Goal: Information Seeking & Learning: Learn about a topic

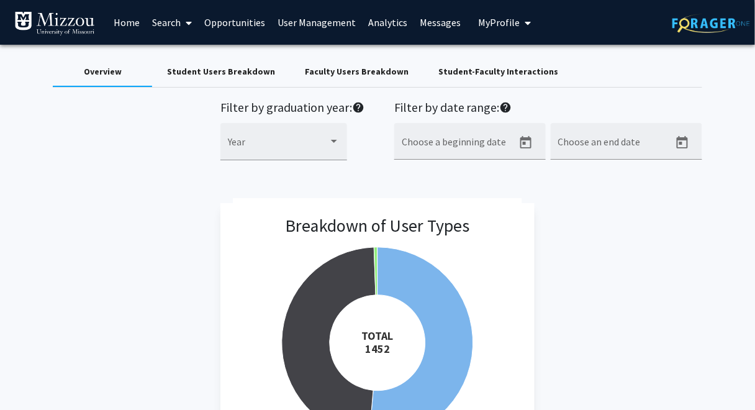
click at [371, 72] on div "Faculty Users Breakdown" at bounding box center [357, 71] width 104 height 13
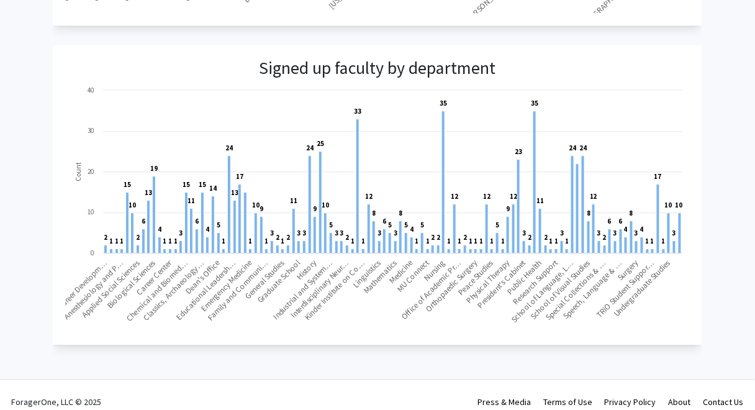
scroll to position [806, 0]
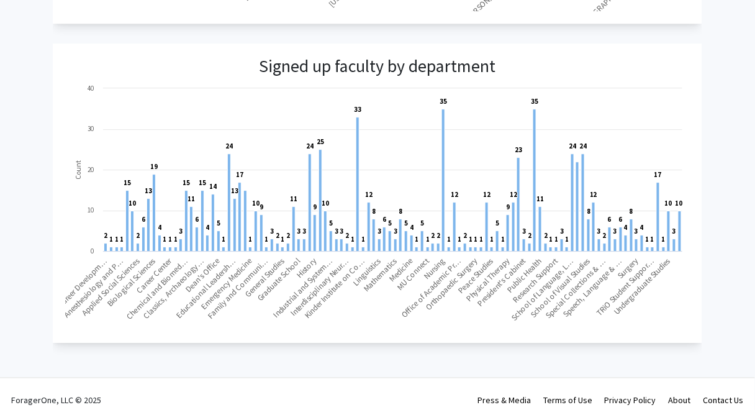
click at [615, 53] on app-faculty-departments-breakdown "Signed up faculty by department Created with Highcharts 9.3.3 Count 2 ​ 2 1 ​ 1…" at bounding box center [378, 192] width 650 height 299
click at [649, 75] on app-faculty-departments-breakdown "Signed up faculty by department Created with Highcharts 9.3.3 Count 2 ​ 2 1 ​ 1…" at bounding box center [378, 192] width 650 height 299
click at [549, 57] on app-faculty-departments-breakdown "Signed up faculty by department Created with Highcharts 9.3.3 Count 2 ​ 2 1 ​ 1…" at bounding box center [378, 192] width 650 height 299
click at [632, 113] on rect at bounding box center [377, 206] width 624 height 249
click at [585, 68] on app-faculty-departments-breakdown "Signed up faculty by department Created with Highcharts 9.3.3 Count 2 ​ 2 1 ​ 1…" at bounding box center [378, 192] width 650 height 299
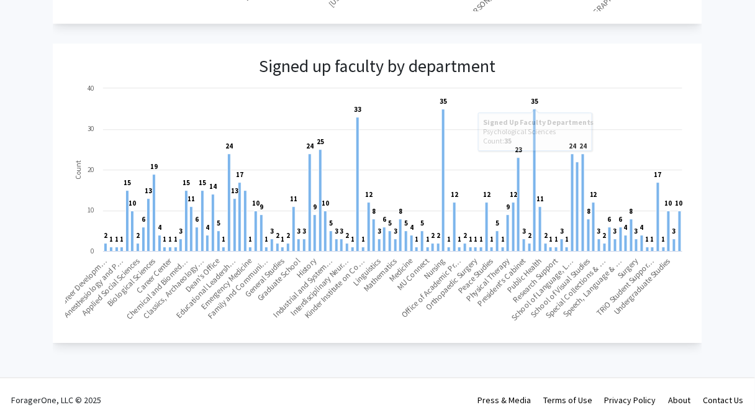
click at [670, 69] on app-faculty-departments-breakdown "Signed up faculty by department Created with Highcharts 9.3.3 Count 2 ​ 2 1 ​ 1…" at bounding box center [378, 192] width 650 height 299
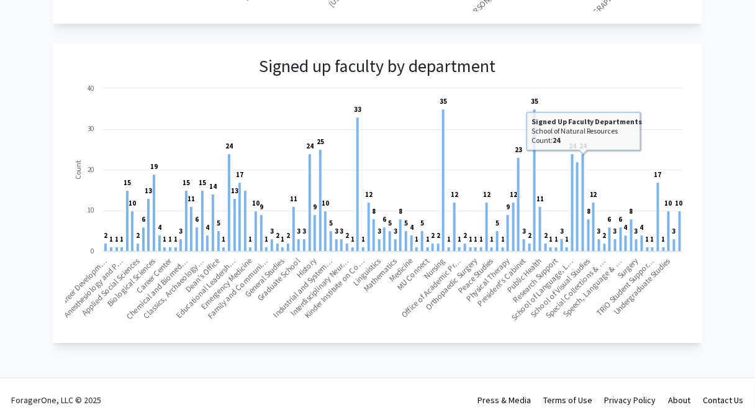
click at [582, 76] on app-faculty-departments-breakdown "Signed up faculty by department Created with Highcharts 9.3.3 Count 2 ​ 2 1 ​ 1…" at bounding box center [378, 192] width 650 height 299
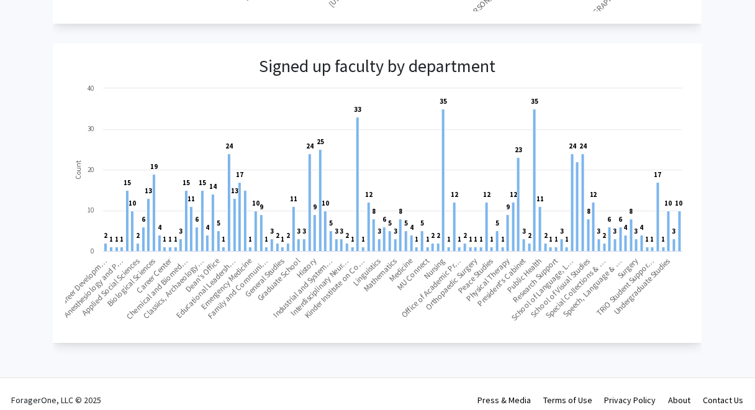
click at [587, 57] on app-faculty-departments-breakdown "Signed up faculty by department Created with Highcharts 9.3.3 Count 2 ​ 2 1 ​ 1…" at bounding box center [378, 192] width 650 height 299
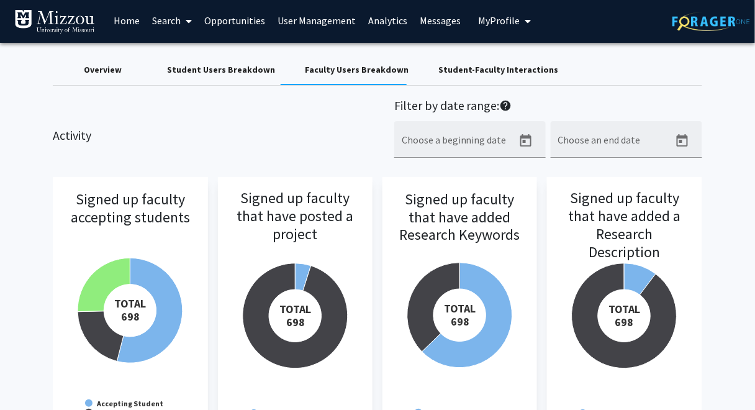
scroll to position [0, 0]
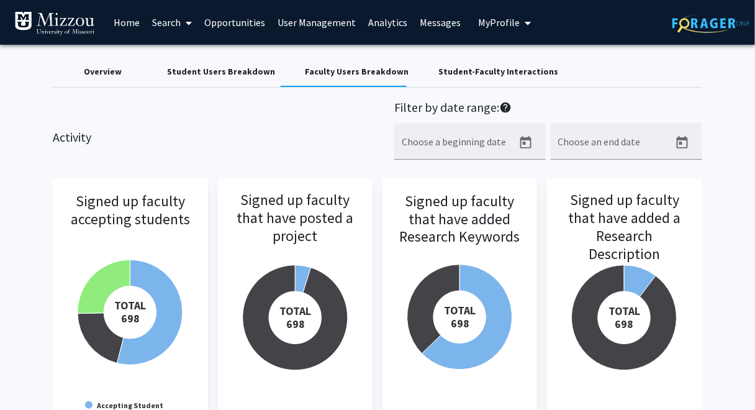
click at [253, 73] on div "Student Users Breakdown" at bounding box center [221, 71] width 108 height 13
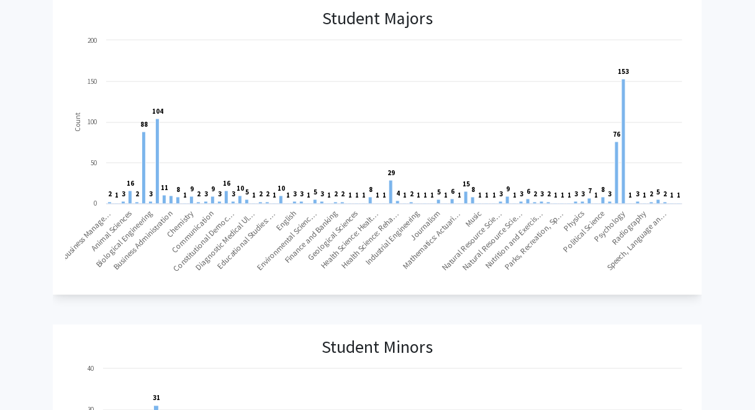
scroll to position [396, 0]
click at [723, 75] on div "Overview Student Users Breakdown Faculty Users Breakdown Student-Faculty Intera…" at bounding box center [377, 384] width 755 height 1471
click at [718, 96] on div "Overview Student Users Breakdown Faculty Users Breakdown Student-Faculty Intera…" at bounding box center [377, 384] width 755 height 1471
click at [716, 33] on div "Overview Student Users Breakdown Faculty Users Breakdown Student-Faculty Intera…" at bounding box center [377, 384] width 755 height 1471
click at [560, 286] on app-student-majors-breakdown "Student Majors Created with Highcharts 9.3.3 Count 2 ​ 2 1 ​ 1 3 ​ 3 16 ​ 16 2 …" at bounding box center [378, 143] width 650 height 299
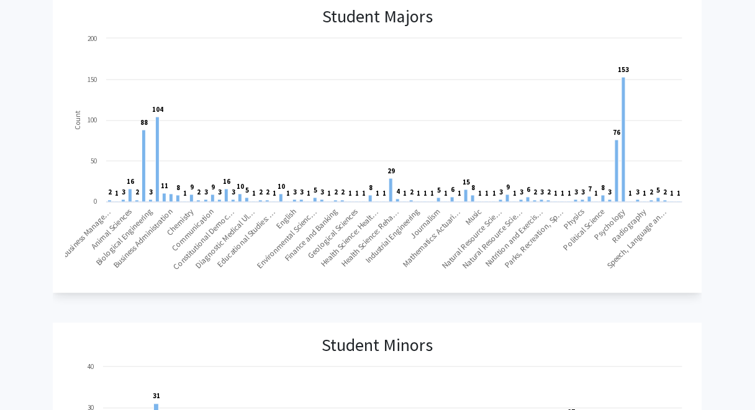
click at [585, 300] on div "Activity Filter by graduation year: help Year Filter by date range: help Choose…" at bounding box center [378, 390] width 650 height 1373
click at [726, 218] on div "Overview Student Users Breakdown Faculty Users Breakdown Student-Faculty Intera…" at bounding box center [377, 384] width 755 height 1471
click at [720, 99] on div "Overview Student Users Breakdown Faculty Users Breakdown Student-Faculty Intera…" at bounding box center [377, 384] width 755 height 1471
click at [710, 122] on div "Overview Student Users Breakdown Faculty Users Breakdown Student-Faculty Intera…" at bounding box center [377, 384] width 755 height 1471
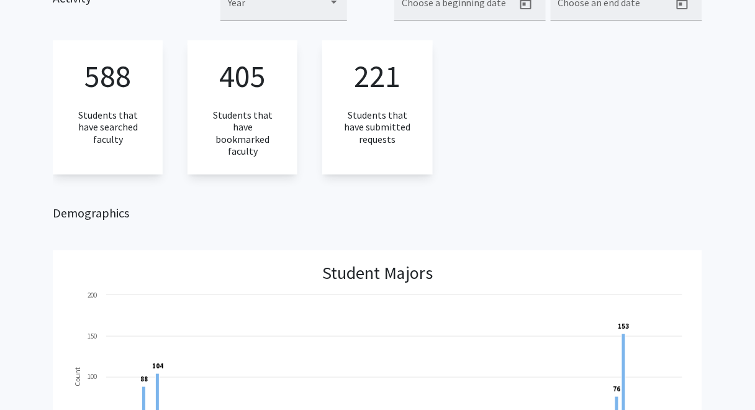
scroll to position [0, 0]
